Goal: Check status: Check status

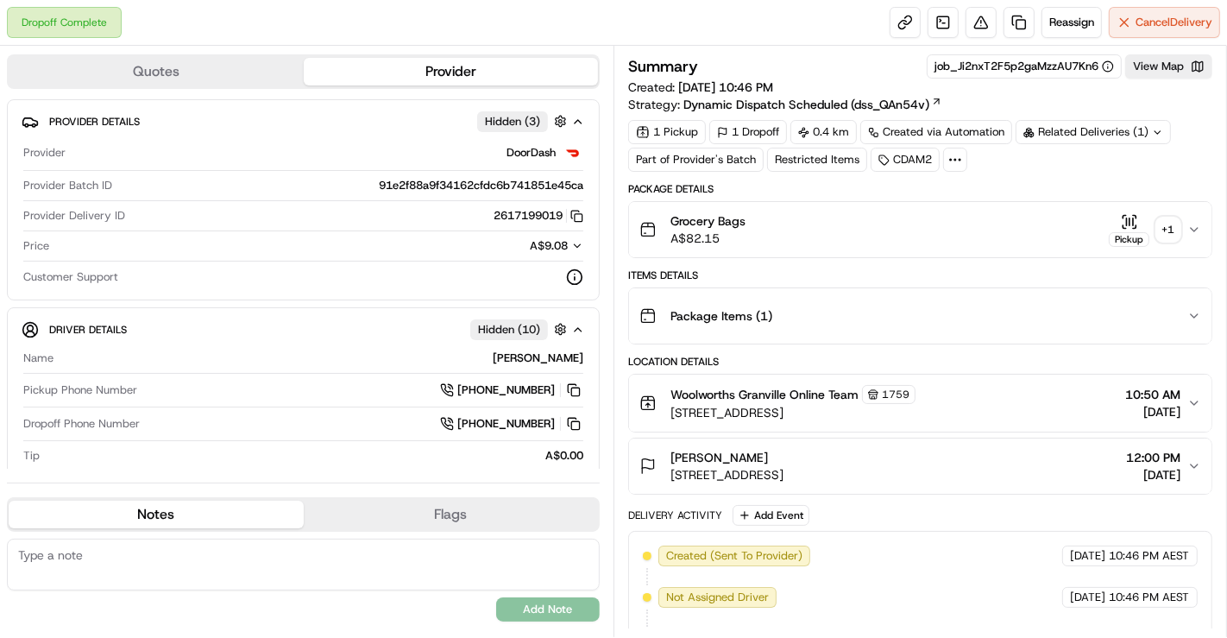
drag, startPoint x: 668, startPoint y: 474, endPoint x: 895, endPoint y: 469, distance: 227.0
click at [895, 469] on div "[PERSON_NAME] [STREET_ADDRESS], [GEOGRAPHIC_DATA] 12:00 PM [DATE]" at bounding box center [913, 466] width 548 height 35
copy span "[STREET_ADDRESS]"
click at [1172, 235] on div "+ 1" at bounding box center [1168, 229] width 24 height 24
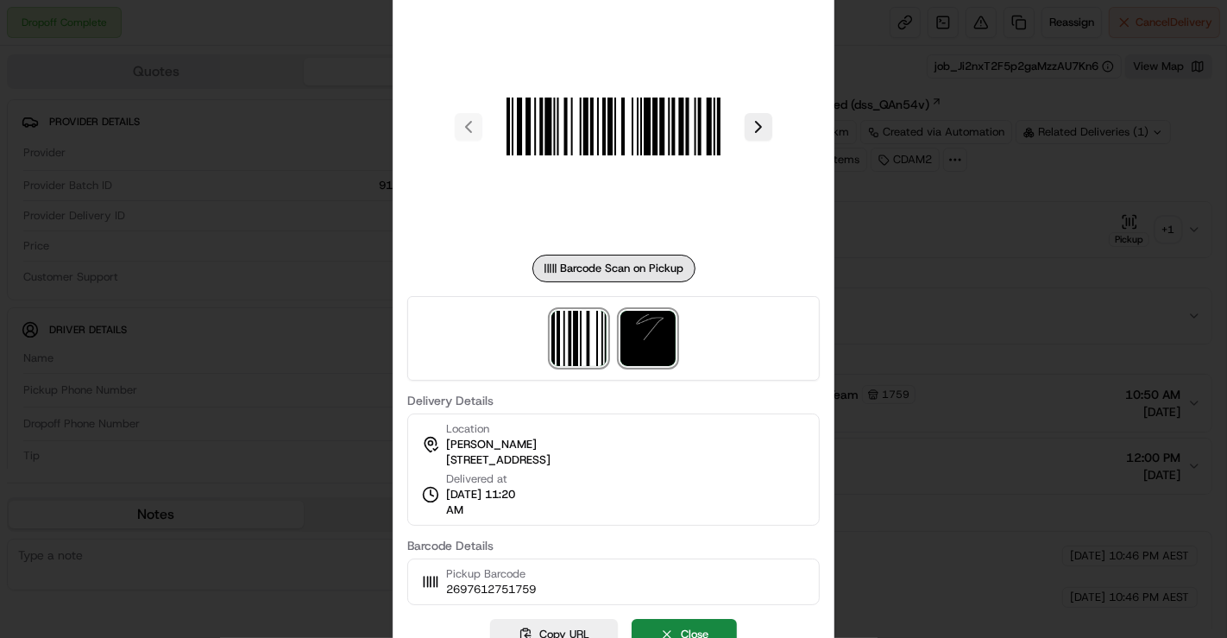
click at [664, 351] on img at bounding box center [647, 338] width 55 height 55
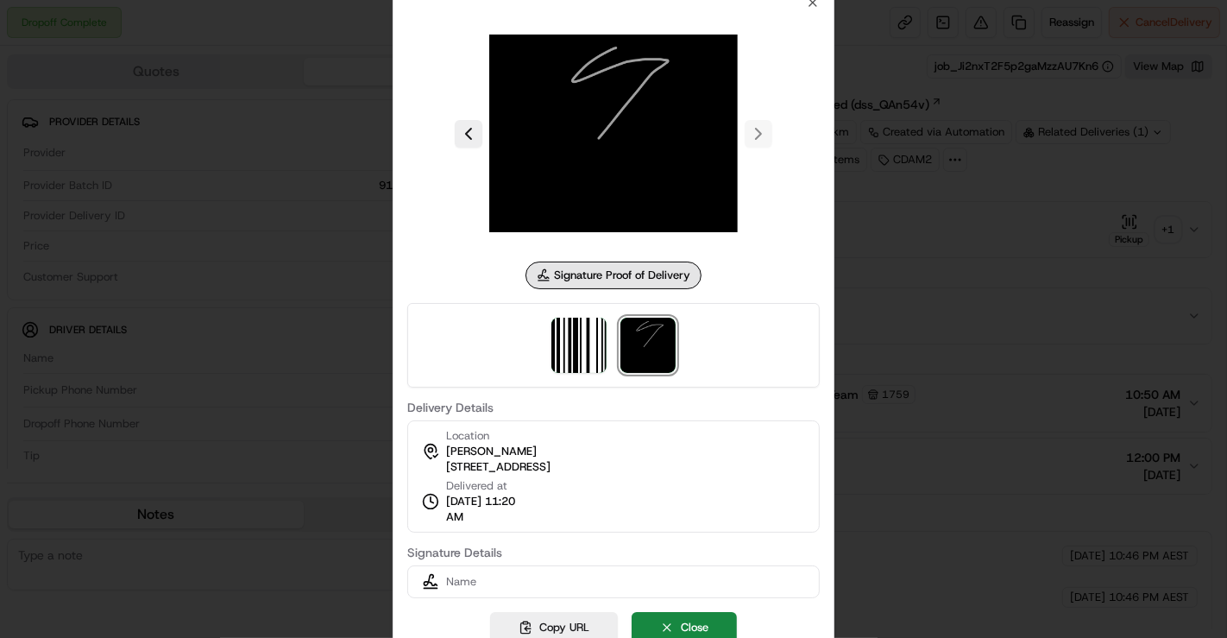
click at [981, 370] on div at bounding box center [613, 319] width 1227 height 638
